Goal: Download file/media

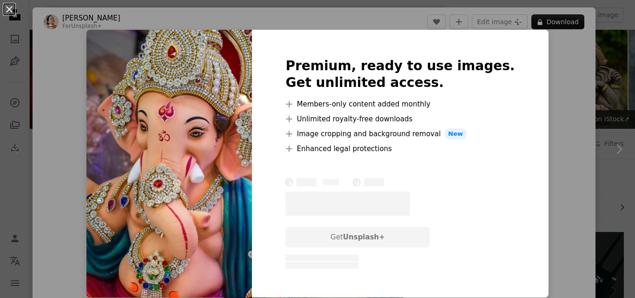
scroll to position [13, 0]
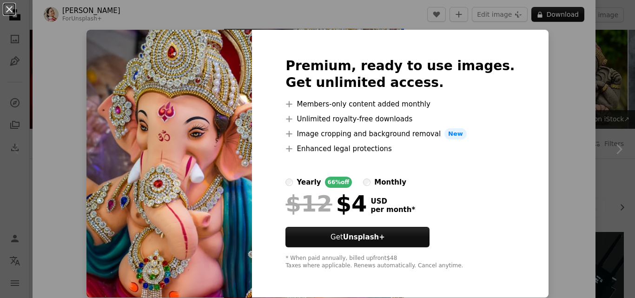
click at [527, 65] on div "An X shape Premium, ready to use images. Get unlimited access. A plus sign Memb…" at bounding box center [317, 149] width 635 height 298
click at [527, 65] on div "Zoom in" at bounding box center [314, 163] width 563 height 280
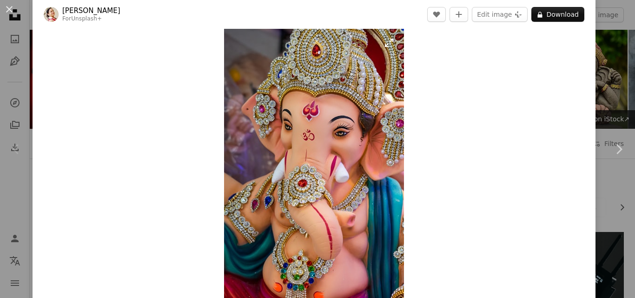
click at [392, 126] on img "Zoom in on this image" at bounding box center [314, 163] width 180 height 270
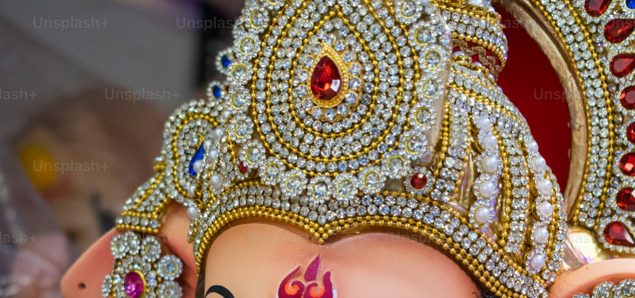
scroll to position [318, 0]
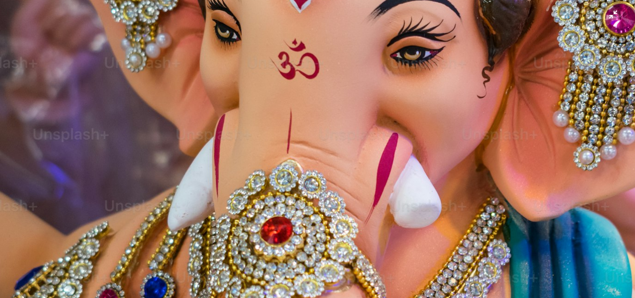
click at [392, 123] on img "Zoom out on this image" at bounding box center [318, 159] width 636 height 954
click at [392, 123] on img "Zoom out on this image" at bounding box center [314, 163] width 180 height 270
click at [392, 123] on img "Zoom out on this image" at bounding box center [318, 159] width 636 height 954
click at [392, 123] on img "Zoom out on this image" at bounding box center [314, 163] width 180 height 270
